Goal: Information Seeking & Learning: Learn about a topic

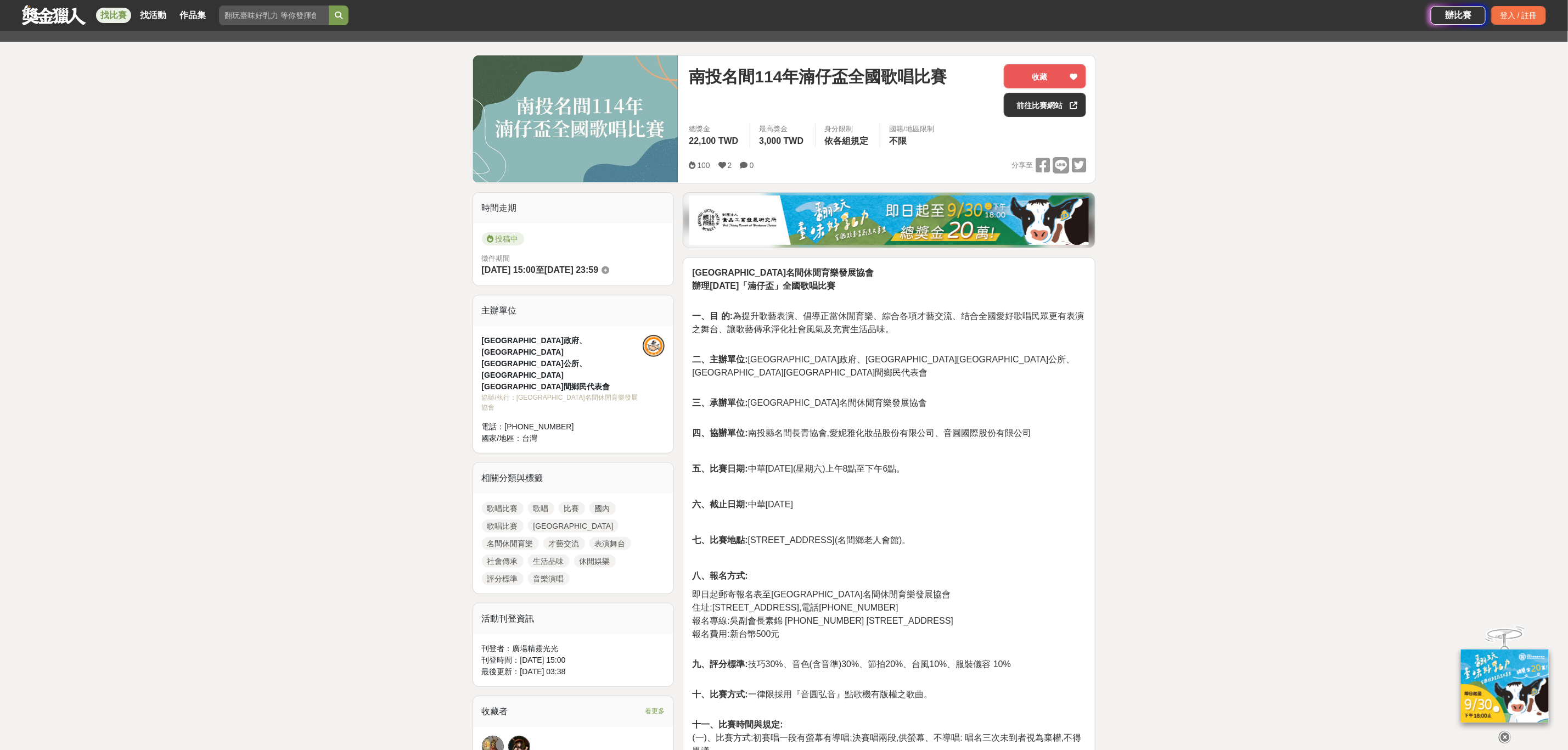
scroll to position [69, 0]
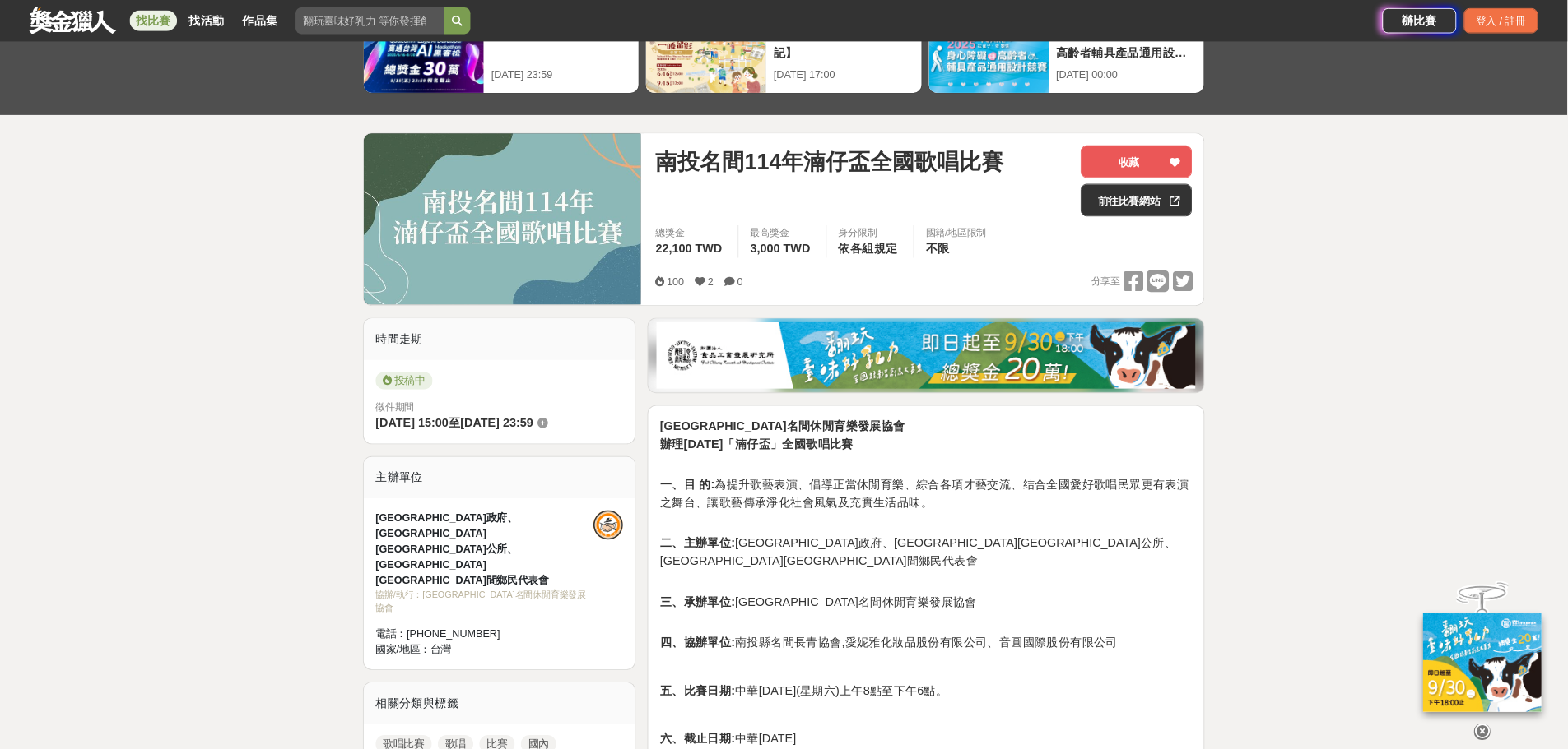
scroll to position [105, 0]
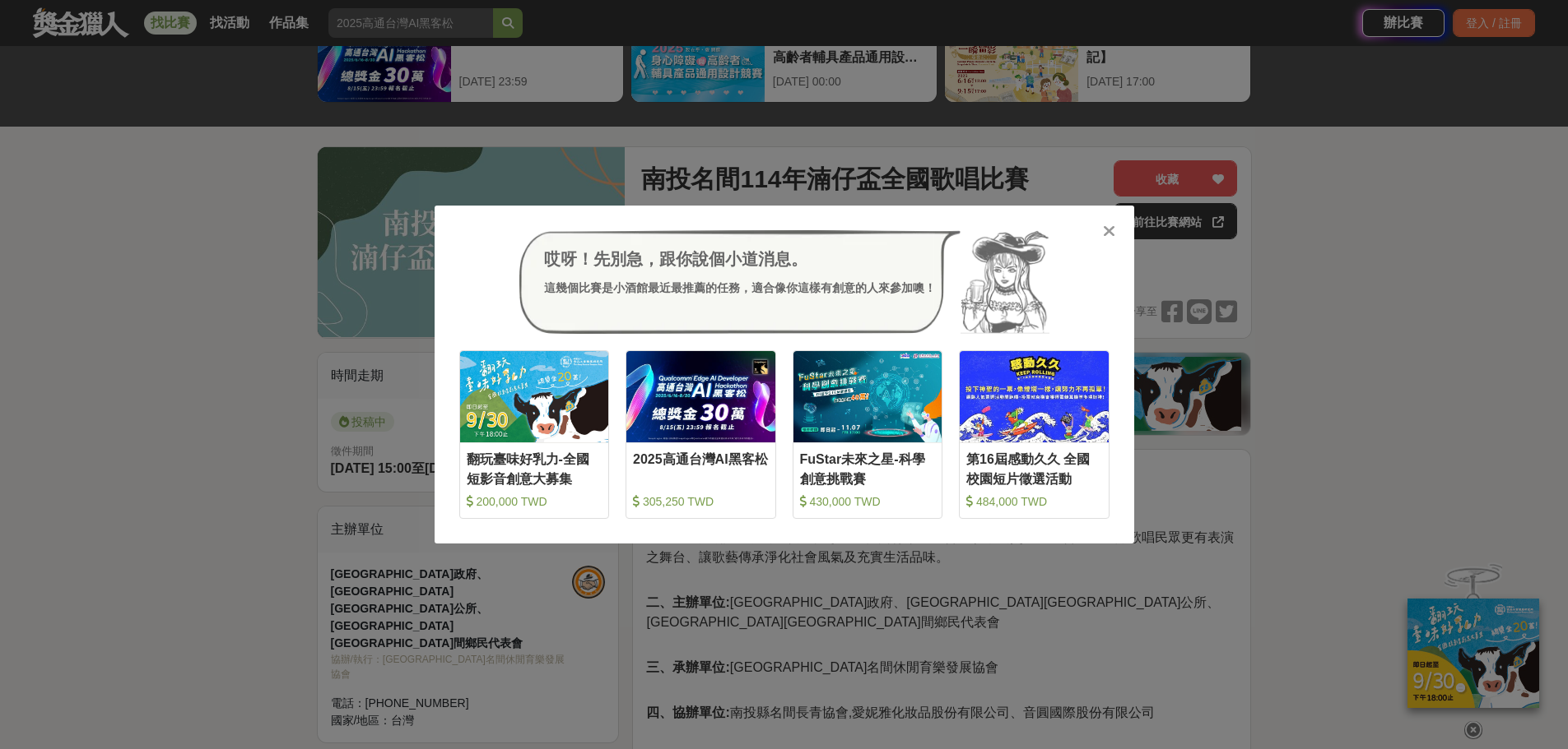
drag, startPoint x: 125, startPoint y: 339, endPoint x: 925, endPoint y: 304, distance: 800.8
click at [125, 339] on div "哎呀！先別急，跟你說個小道消息。 這幾個比賽是小酒館最近最推薦的任務，適合像你這樣有創意的人來參加噢！ 收藏 翻玩臺味好乳力-全國短影音創意大募集 200,0…" at bounding box center [784, 374] width 1568 height 749
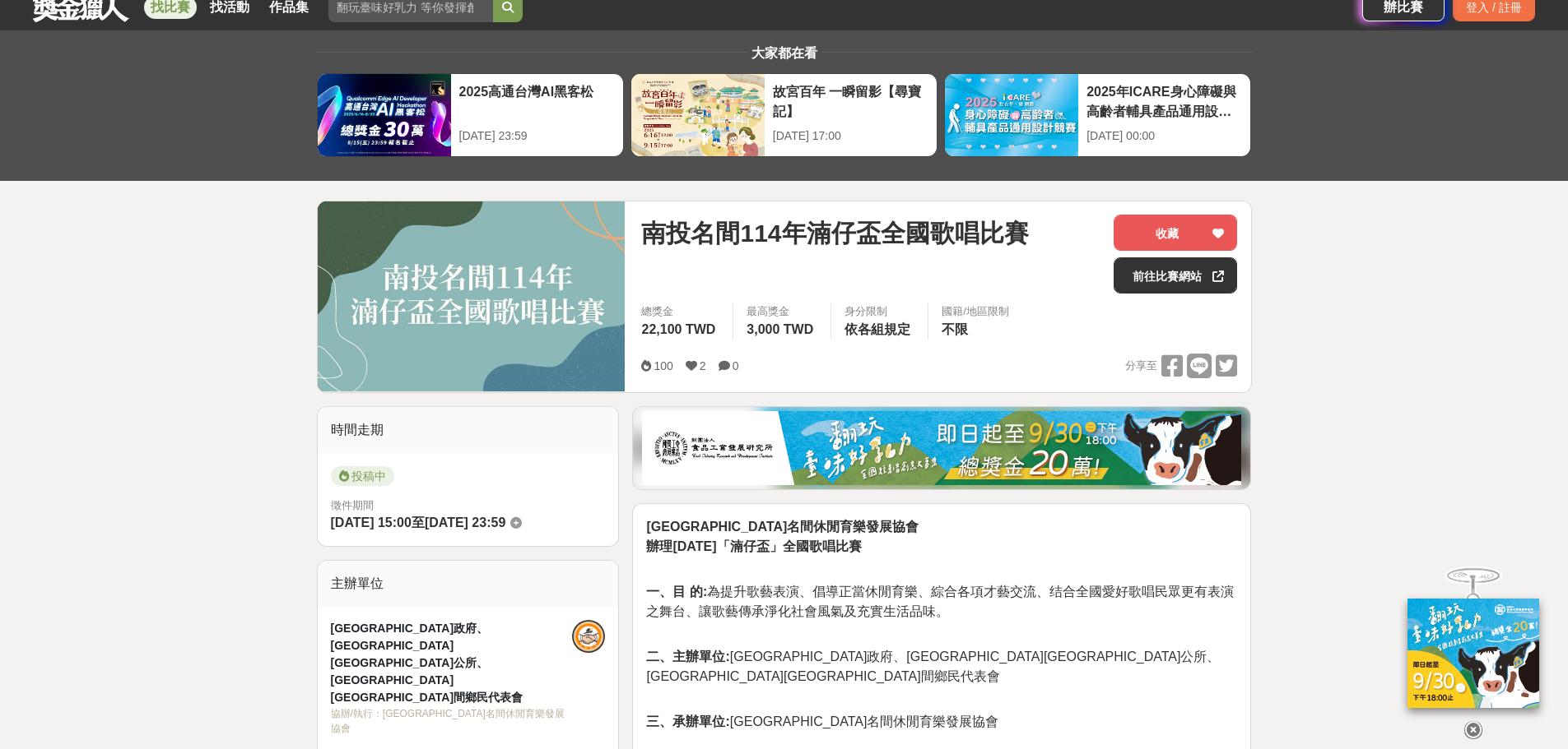
scroll to position [0, 0]
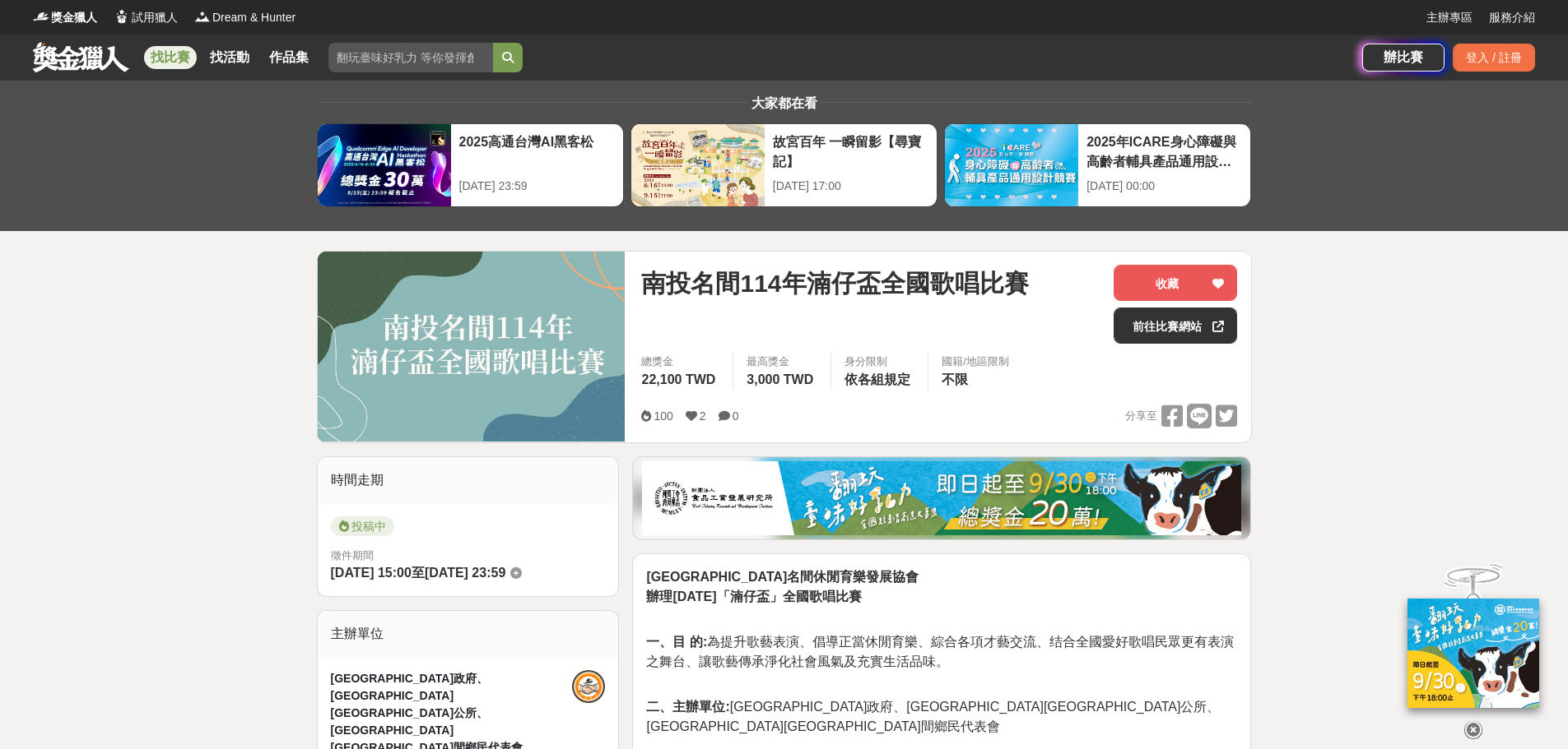
click at [171, 52] on link "找比賽" at bounding box center [171, 57] width 53 height 23
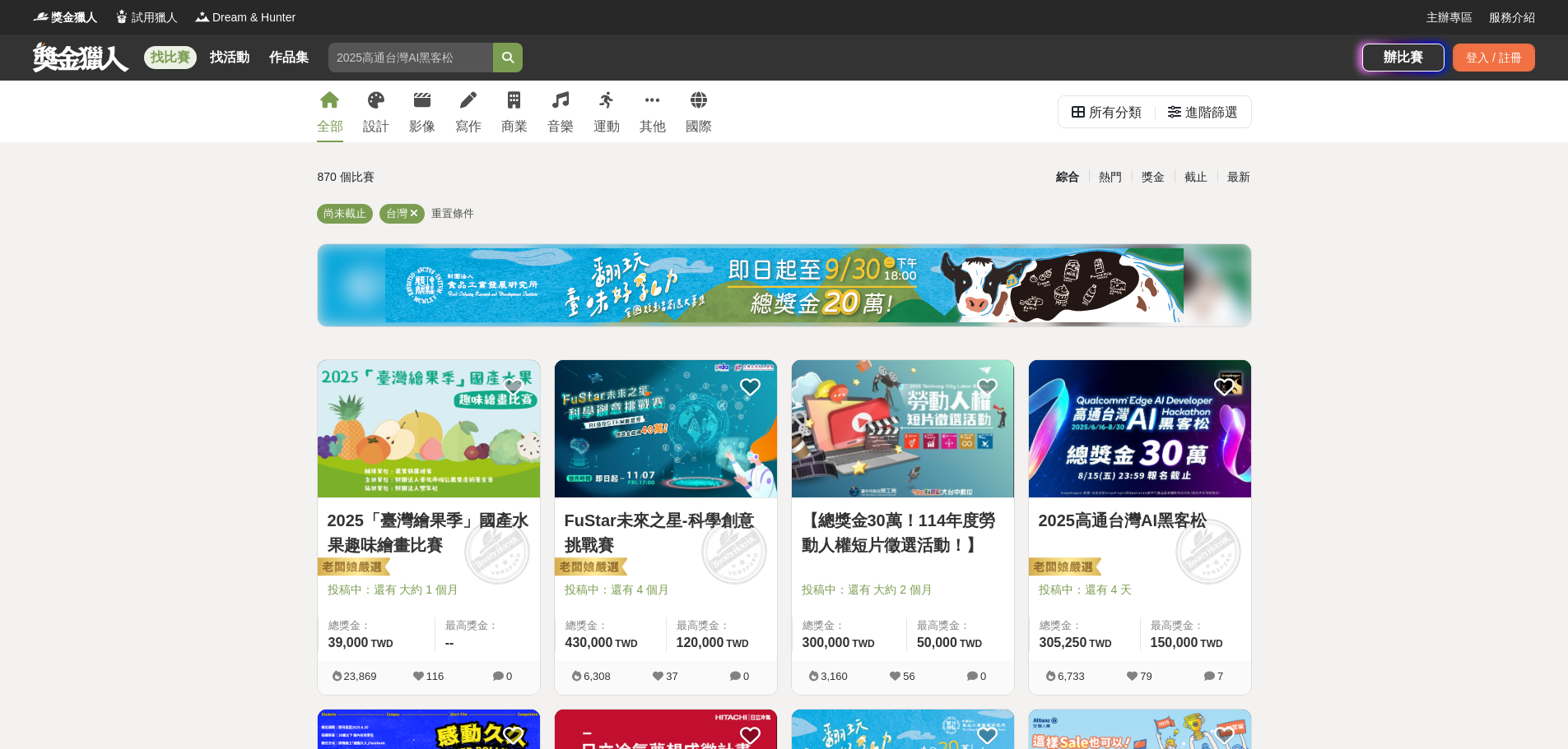
click at [382, 59] on input "search" at bounding box center [411, 57] width 164 height 29
type input "鎮興盃"
click at [493, 43] on button "submit" at bounding box center [507, 57] width 29 height 29
